Goal: Task Accomplishment & Management: Use online tool/utility

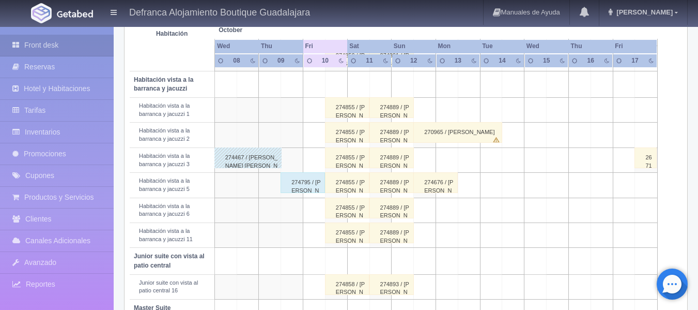
scroll to position [369, 0]
click at [308, 183] on div "274795 / [PERSON_NAME]" at bounding box center [303, 182] width 44 height 21
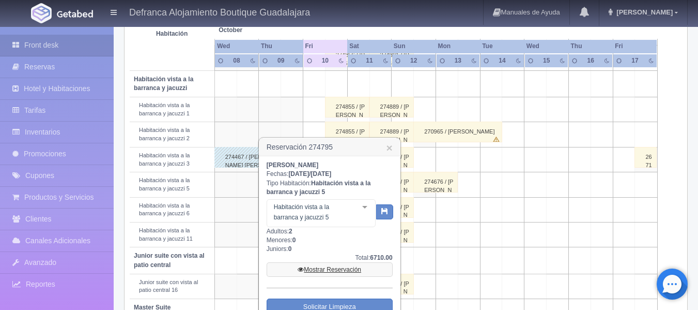
click at [328, 272] on link "Mostrar Reservación" at bounding box center [330, 269] width 126 height 14
click at [327, 266] on link "Mostrar Reservación" at bounding box center [330, 269] width 126 height 14
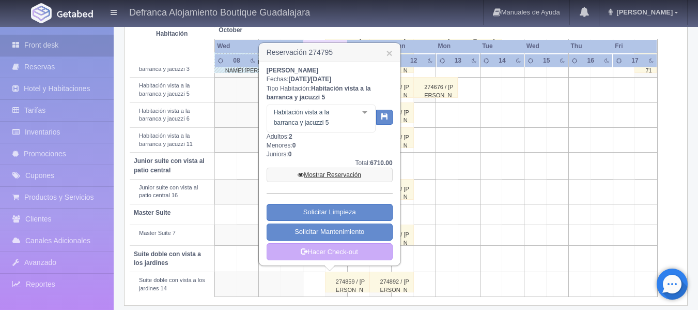
scroll to position [472, 0]
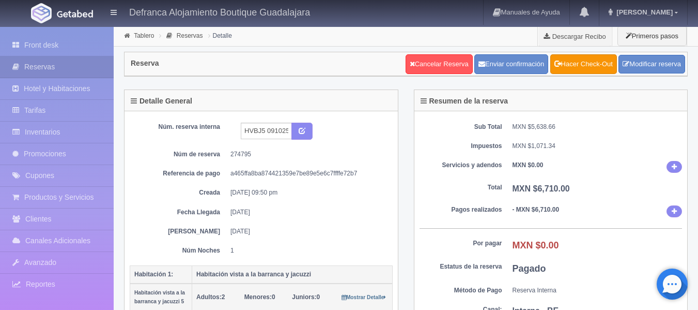
click at [346, 233] on dd "[DATE]" at bounding box center [307, 231] width 155 height 9
click at [573, 68] on link "Hacer Check-Out" at bounding box center [583, 64] width 67 height 20
click at [588, 68] on link "Hacer Check-Out" at bounding box center [583, 64] width 67 height 20
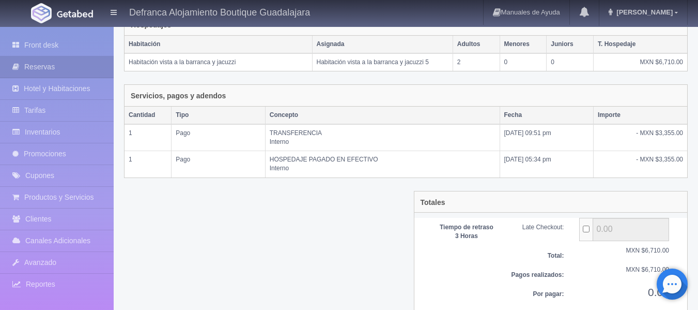
scroll to position [215, 0]
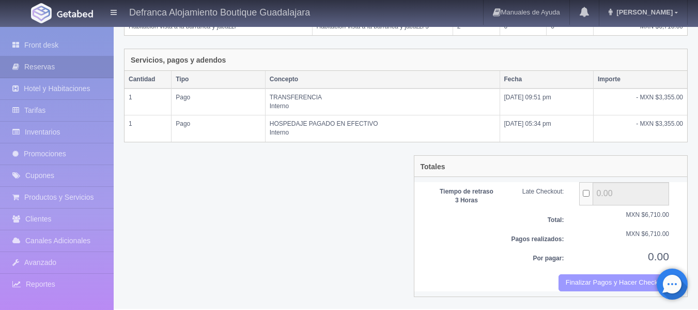
click at [582, 281] on button "Finalizar Pagos y Hacer Checkout" at bounding box center [614, 282] width 111 height 17
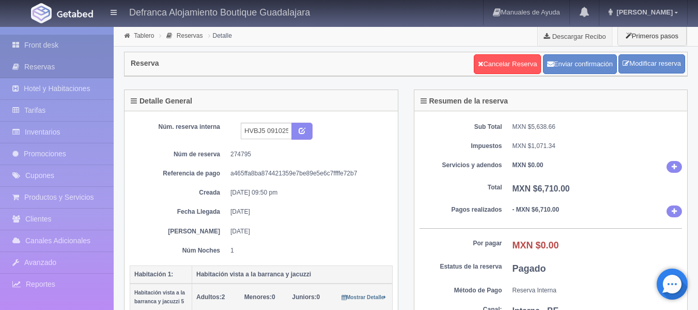
click at [42, 44] on link "Front desk" at bounding box center [57, 45] width 114 height 21
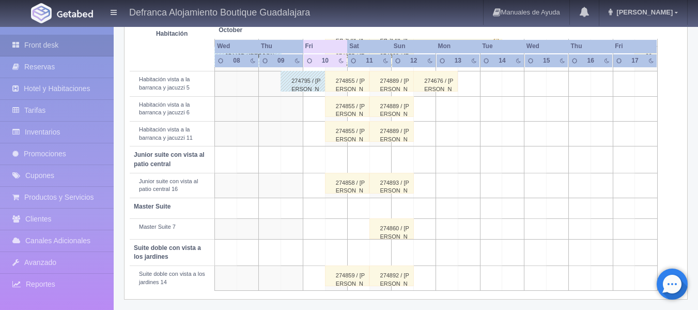
scroll to position [472, 0]
